Goal: Information Seeking & Learning: Check status

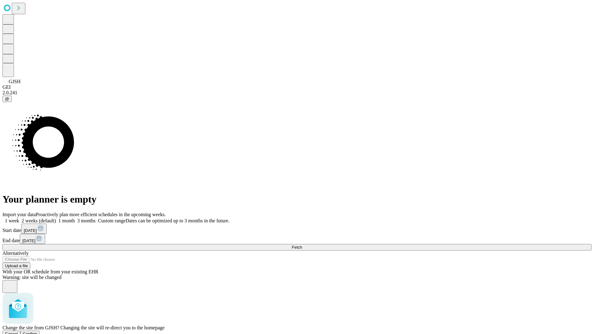
click at [37, 332] on span "Confirm" at bounding box center [30, 334] width 15 height 5
click at [19, 218] on label "1 week" at bounding box center [10, 220] width 17 height 5
click at [302, 245] on span "Fetch" at bounding box center [297, 247] width 10 height 5
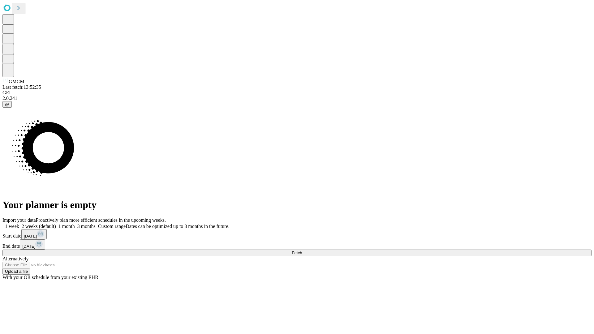
click at [19, 224] on label "1 week" at bounding box center [10, 226] width 17 height 5
click at [302, 251] on span "Fetch" at bounding box center [297, 253] width 10 height 5
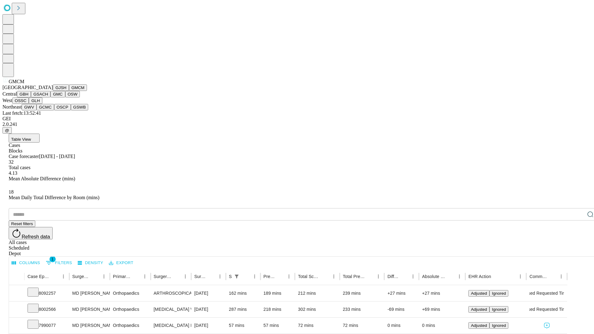
click at [31, 97] on button "GBH" at bounding box center [24, 94] width 14 height 6
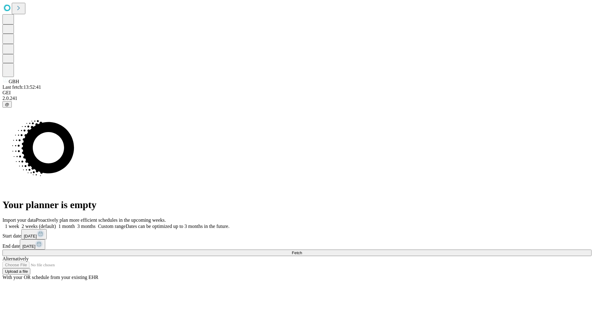
click at [19, 224] on label "1 week" at bounding box center [10, 226] width 17 height 5
click at [302, 251] on span "Fetch" at bounding box center [297, 253] width 10 height 5
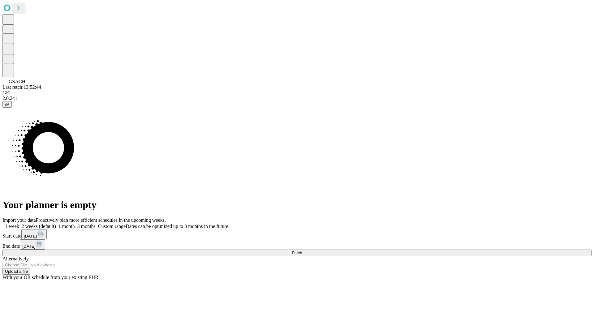
click at [19, 224] on label "1 week" at bounding box center [10, 226] width 17 height 5
click at [302, 251] on span "Fetch" at bounding box center [297, 253] width 10 height 5
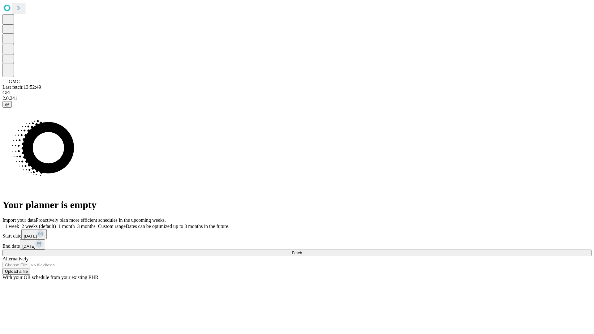
click at [19, 224] on label "1 week" at bounding box center [10, 226] width 17 height 5
click at [302, 251] on span "Fetch" at bounding box center [297, 253] width 10 height 5
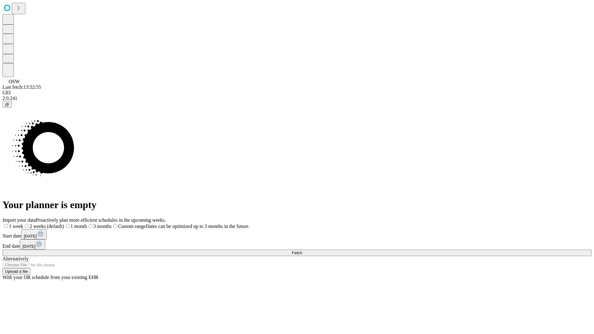
click at [23, 224] on label "1 week" at bounding box center [12, 226] width 21 height 5
click at [302, 251] on span "Fetch" at bounding box center [297, 253] width 10 height 5
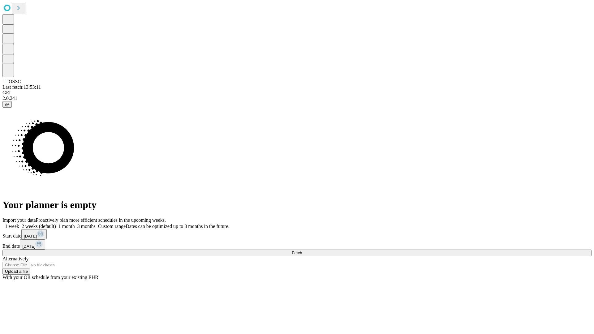
click at [302, 251] on span "Fetch" at bounding box center [297, 253] width 10 height 5
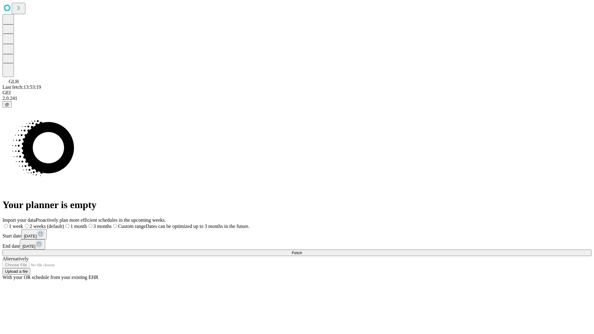
click at [23, 224] on label "1 week" at bounding box center [12, 226] width 21 height 5
click at [302, 251] on span "Fetch" at bounding box center [297, 253] width 10 height 5
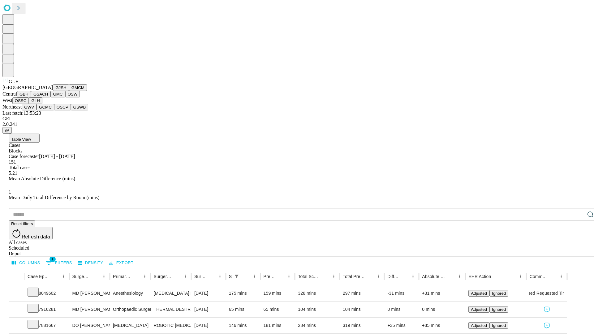
click at [37, 110] on button "GWV" at bounding box center [29, 107] width 15 height 6
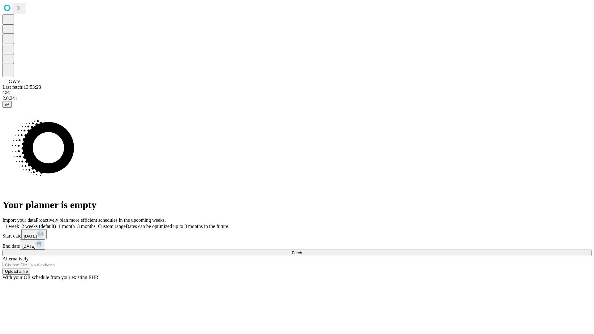
click at [302, 251] on span "Fetch" at bounding box center [297, 253] width 10 height 5
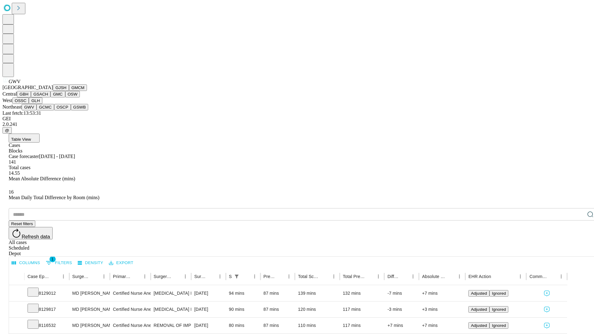
click at [48, 110] on button "GCMC" at bounding box center [46, 107] width 18 height 6
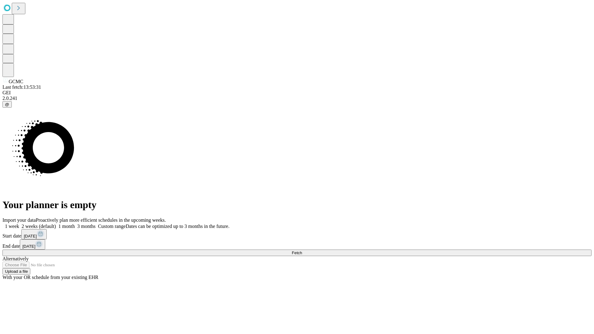
click at [19, 224] on label "1 week" at bounding box center [10, 226] width 17 height 5
click at [302, 251] on span "Fetch" at bounding box center [297, 253] width 10 height 5
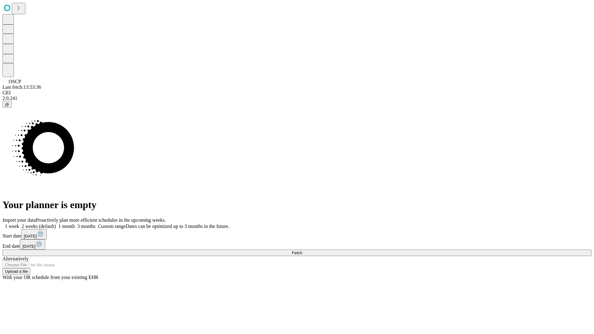
click at [19, 224] on label "1 week" at bounding box center [10, 226] width 17 height 5
click at [302, 251] on span "Fetch" at bounding box center [297, 253] width 10 height 5
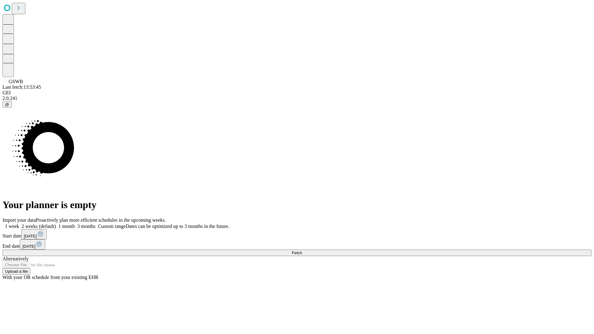
click at [302, 251] on span "Fetch" at bounding box center [297, 253] width 10 height 5
